Goal: Task Accomplishment & Management: Manage account settings

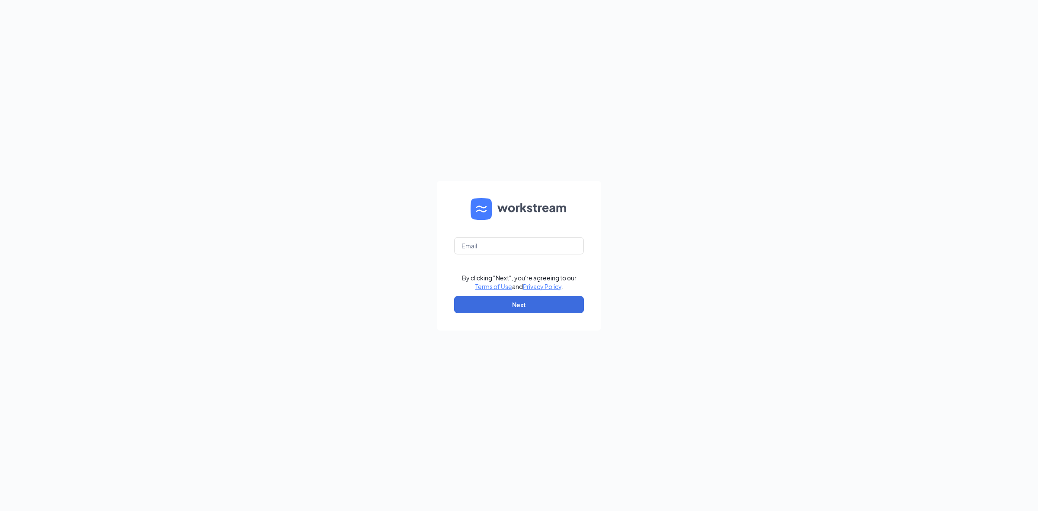
click at [485, 231] on form "By clicking "Next", you're agreeing to our Terms of Use and Privacy Policy . Ne…" at bounding box center [519, 256] width 164 height 150
click at [484, 247] on input "text" at bounding box center [519, 245] width 130 height 17
type input "jj0830@att.net"
click at [473, 299] on button "Next" at bounding box center [519, 304] width 130 height 17
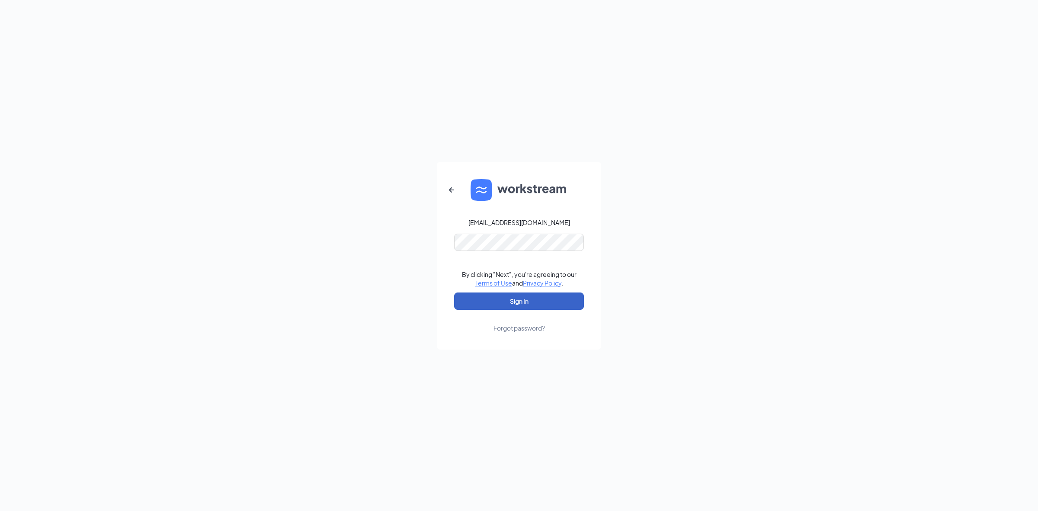
click at [492, 302] on button "Sign In" at bounding box center [519, 300] width 130 height 17
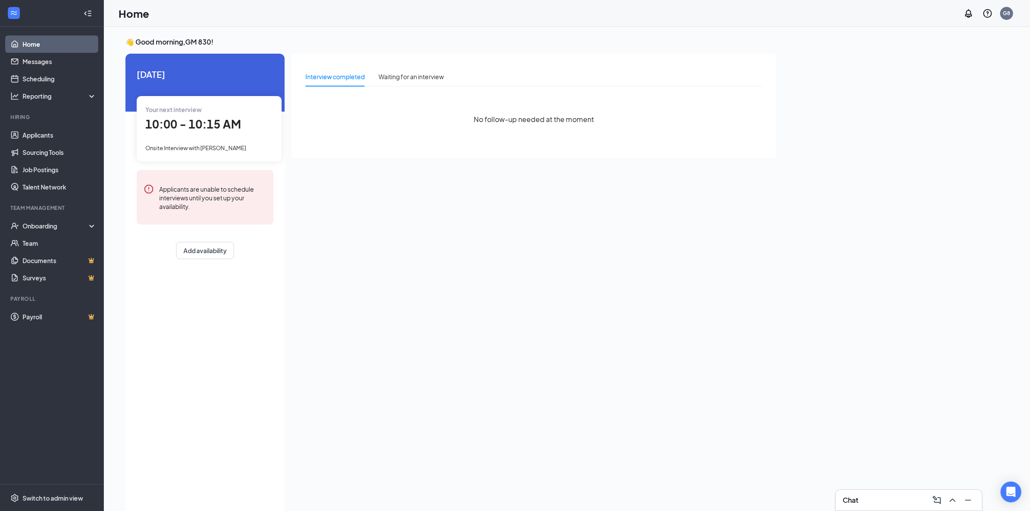
click at [402, 284] on div "Interview completed Waiting for an interview No follow-up needed at the moment" at bounding box center [534, 282] width 485 height 456
